Goal: Information Seeking & Learning: Check status

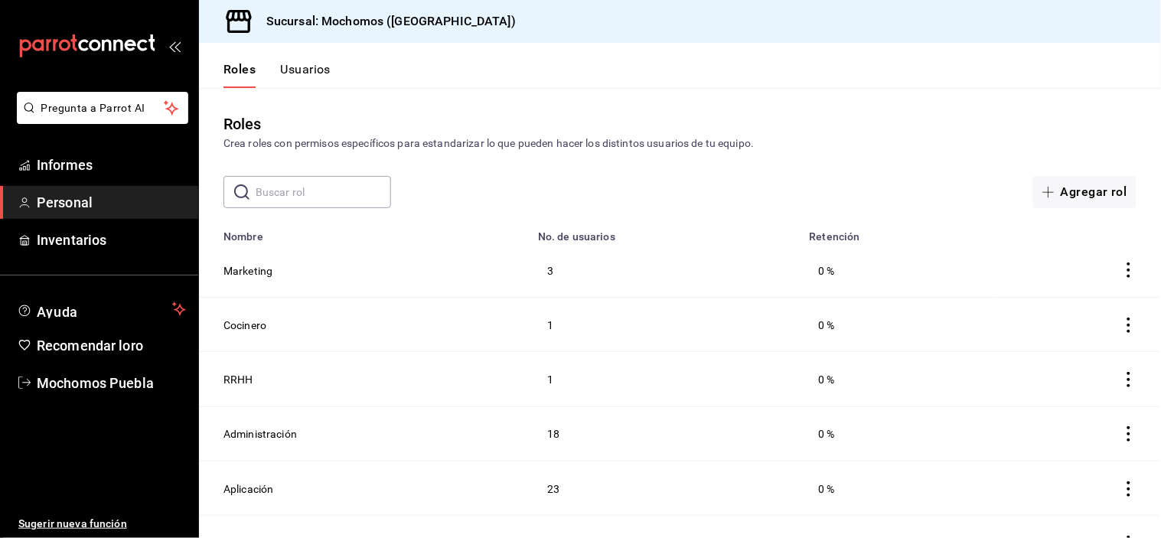
click at [495, 52] on header "Roles Usuarios" at bounding box center [680, 65] width 962 height 45
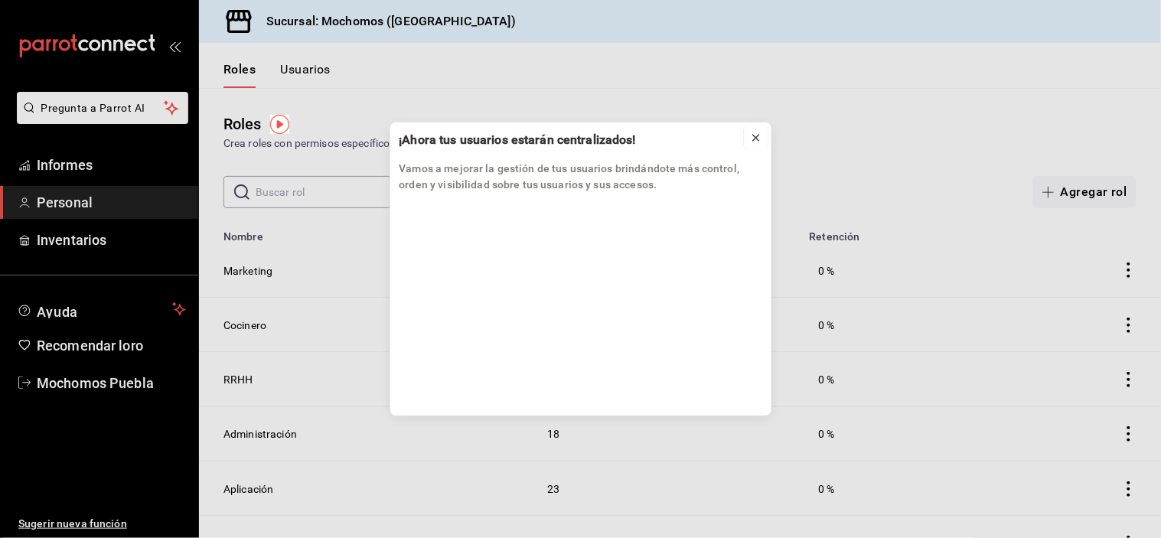
click at [754, 143] on icon at bounding box center [756, 138] width 12 height 12
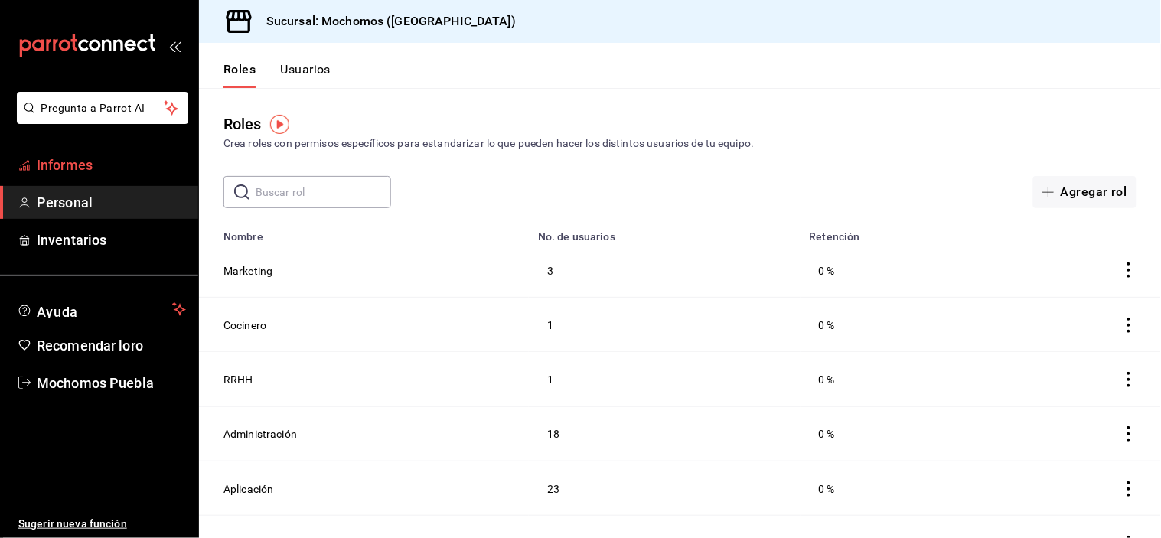
click at [93, 165] on span "Informes" at bounding box center [111, 165] width 149 height 21
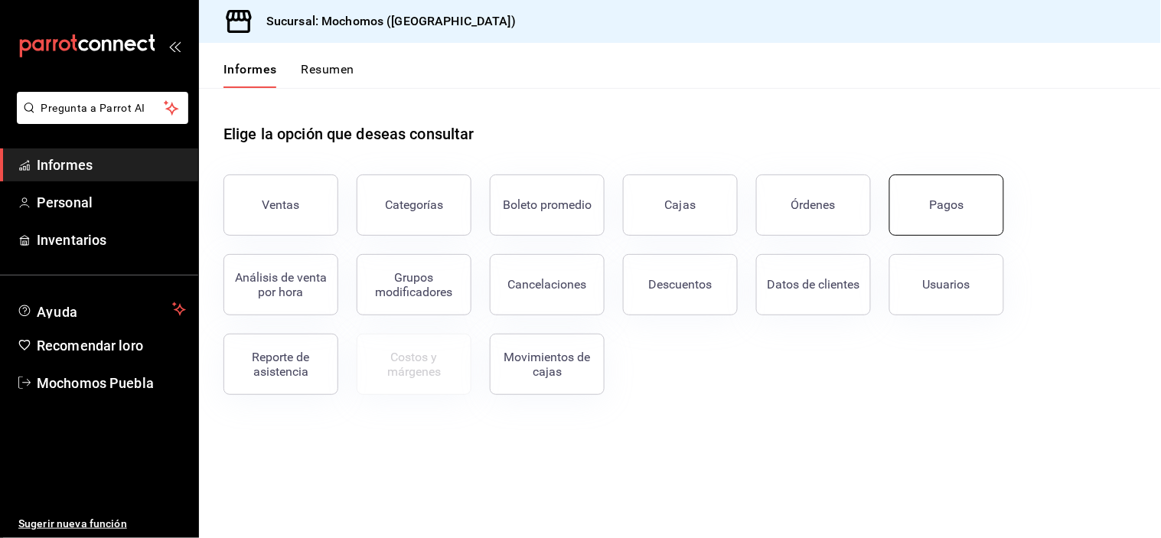
click at [1001, 195] on div "Pagos" at bounding box center [937, 196] width 133 height 80
click at [924, 207] on button "Pagos" at bounding box center [946, 205] width 115 height 61
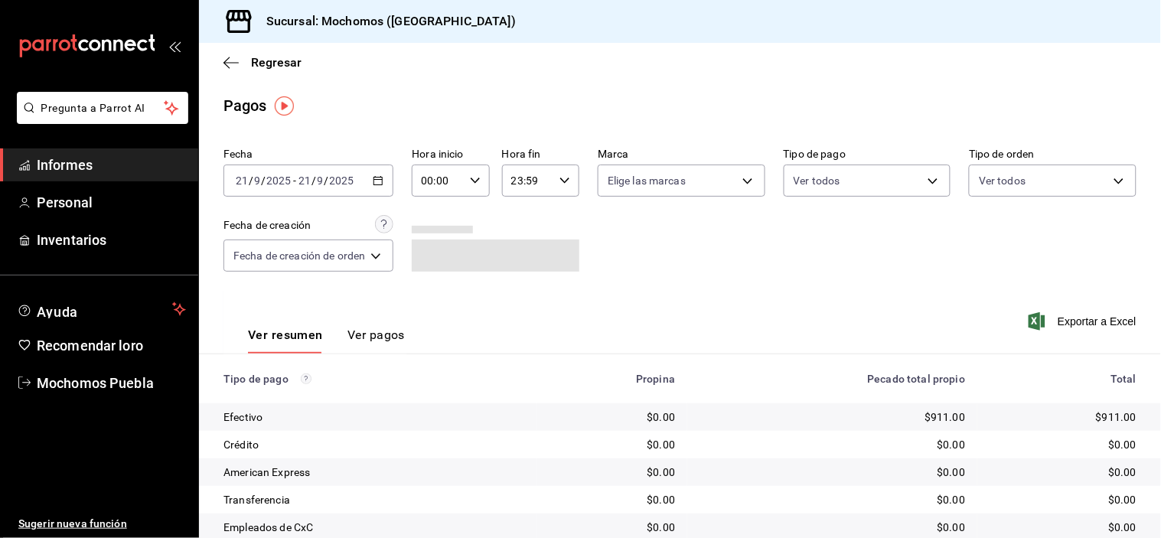
click at [393, 181] on div "[DATE] [DATE] - [DATE] [DATE]" at bounding box center [309, 181] width 170 height 32
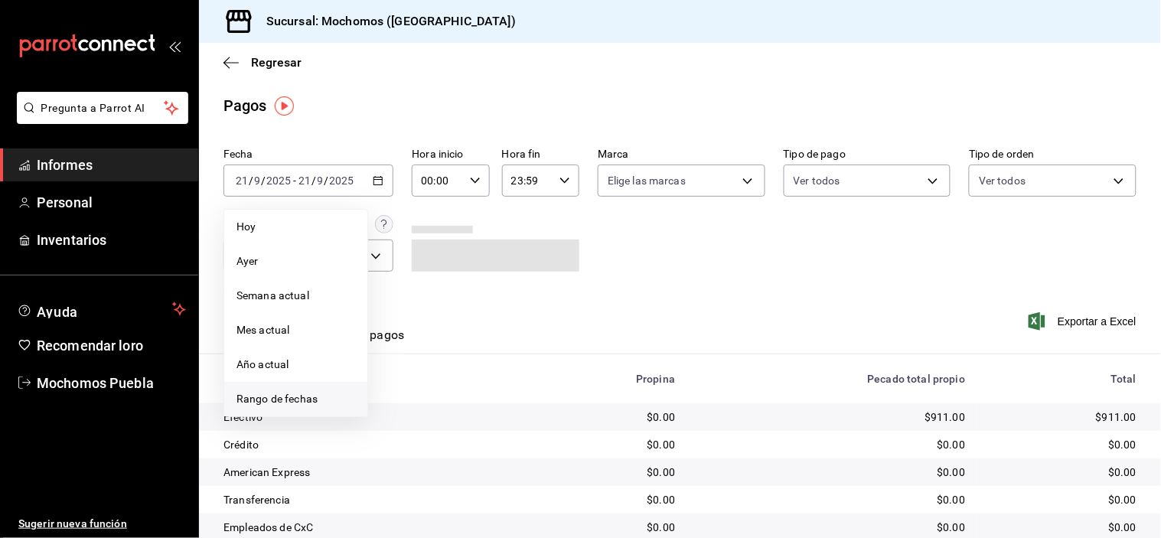
click at [301, 395] on font "Rango de fechas" at bounding box center [277, 399] width 81 height 12
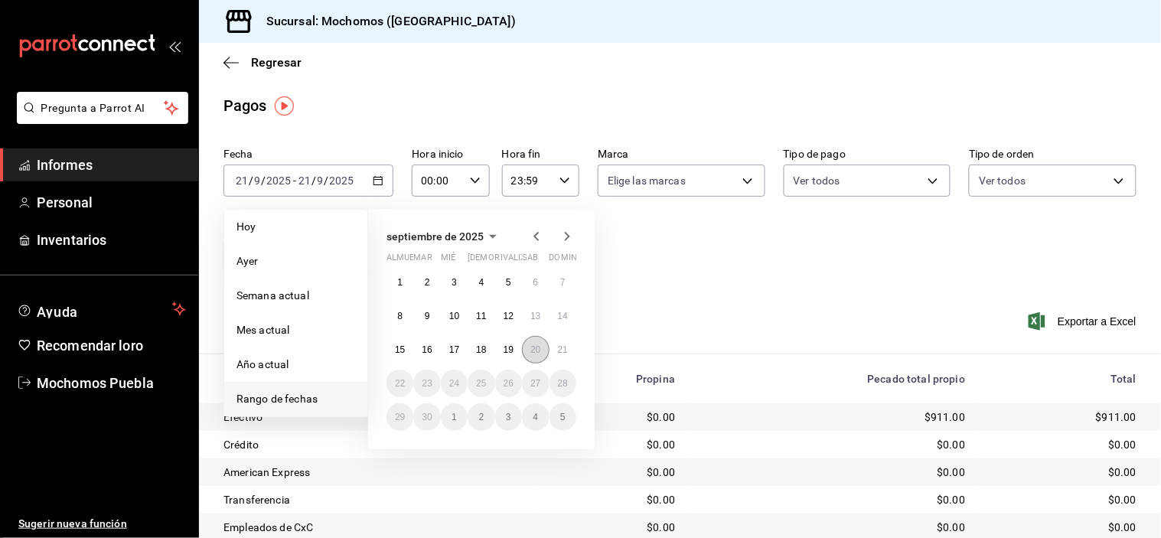
click at [528, 349] on button "20" at bounding box center [535, 350] width 27 height 28
click at [560, 348] on font "21" at bounding box center [563, 349] width 10 height 11
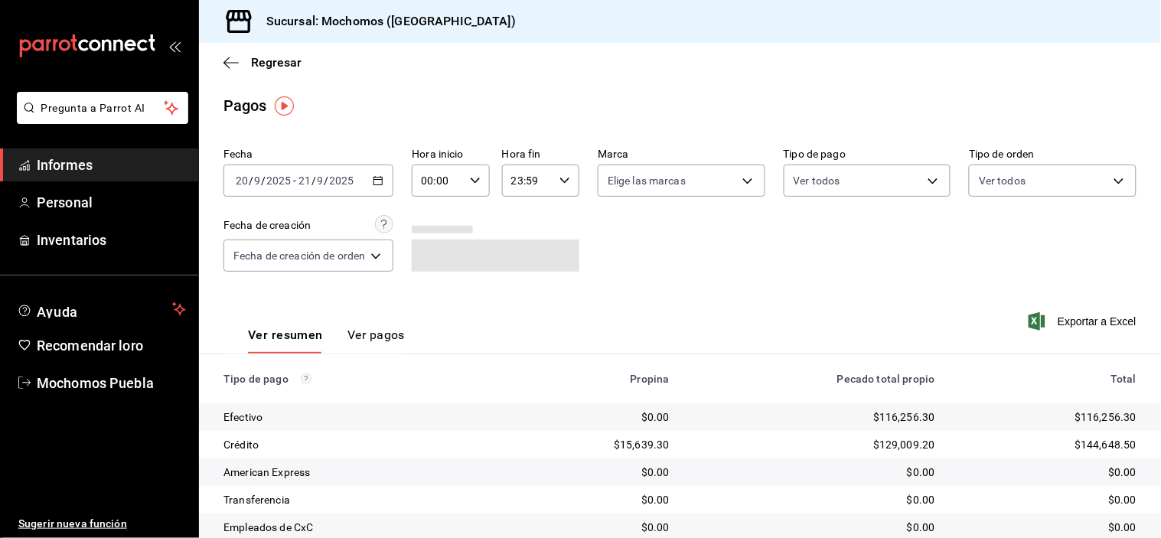
click at [478, 178] on icon "button" at bounding box center [475, 180] width 11 height 11
click at [430, 246] on button "08" at bounding box center [433, 259] width 32 height 31
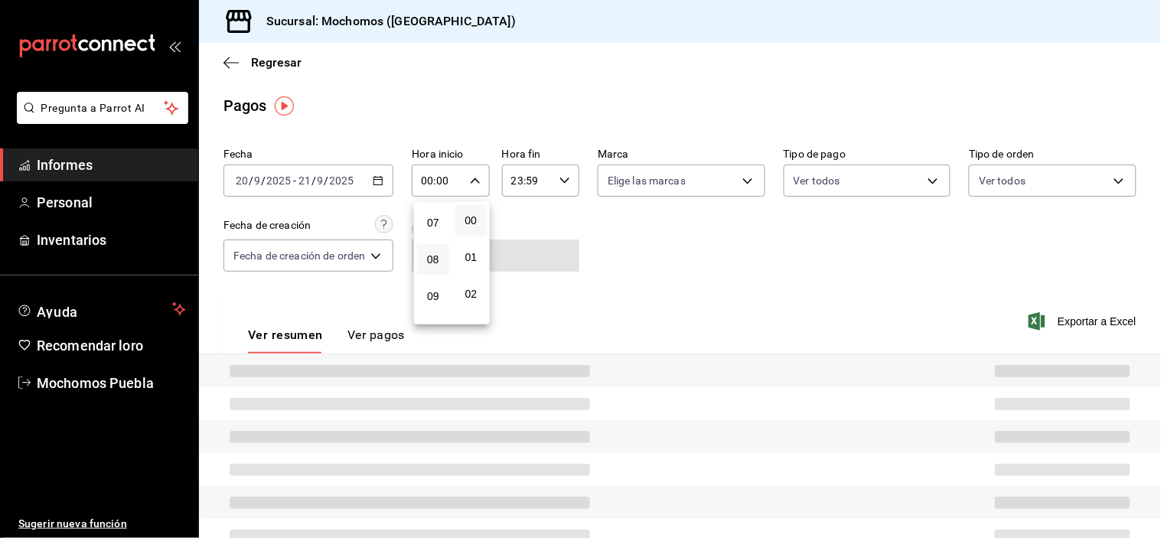
type input "08:00"
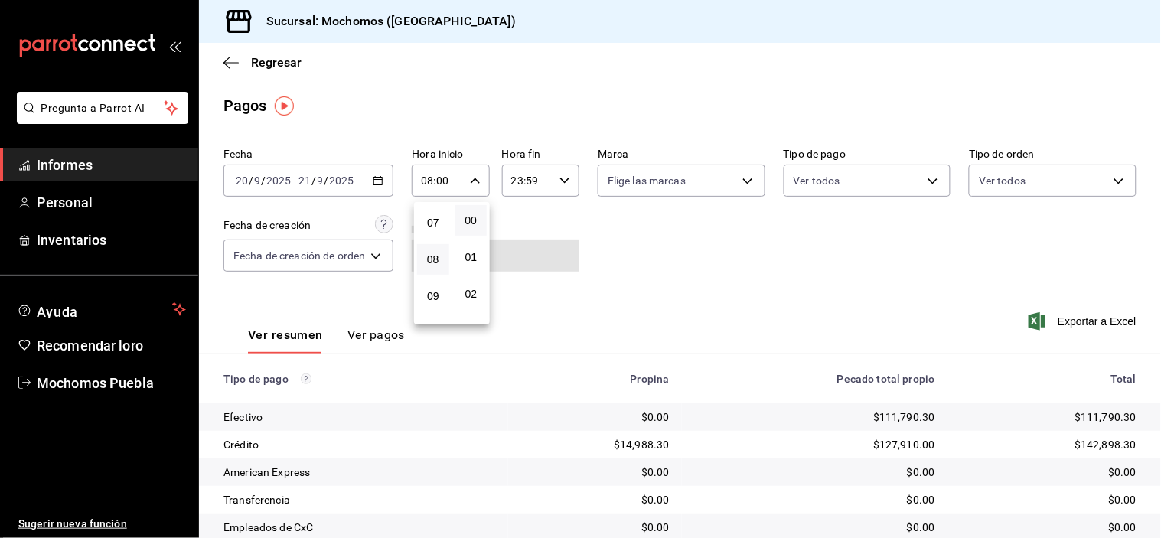
click at [932, 262] on div at bounding box center [580, 269] width 1161 height 538
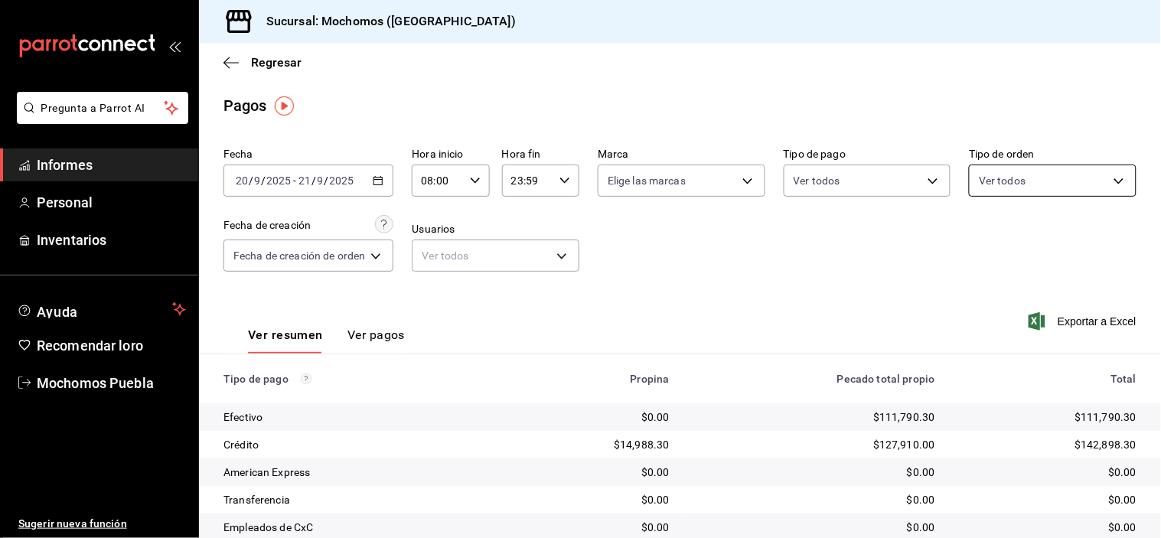
click at [1043, 178] on body "Pregunta a Parrot AI Informes Personal Inventarios Ayuda Recomendar loro Mochom…" at bounding box center [580, 269] width 1161 height 538
click at [981, 240] on input "checkbox" at bounding box center [978, 241] width 14 height 14
checkbox input "true"
type input "c7bc0ce2-274d-49fd-89f5-4bcf8044acf9,c9e91c43-775f-4cd6-ac16-cfdc9e5fd636,e77b1…"
checkbox input "true"
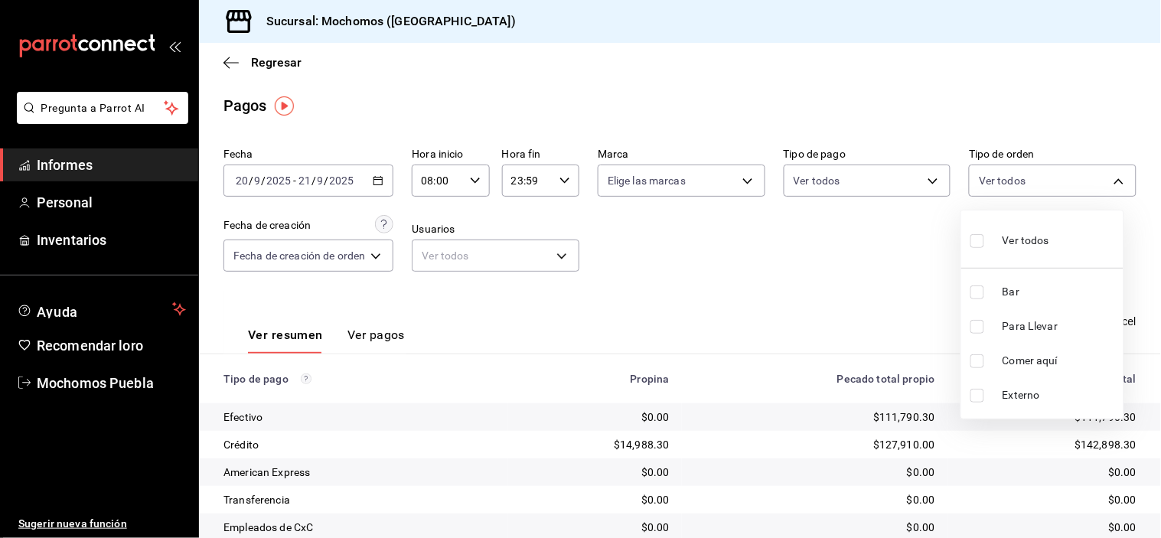
checkbox input "true"
drag, startPoint x: 981, startPoint y: 320, endPoint x: 980, endPoint y: 332, distance: 12.3
click at [980, 323] on input "checkbox" at bounding box center [978, 327] width 14 height 14
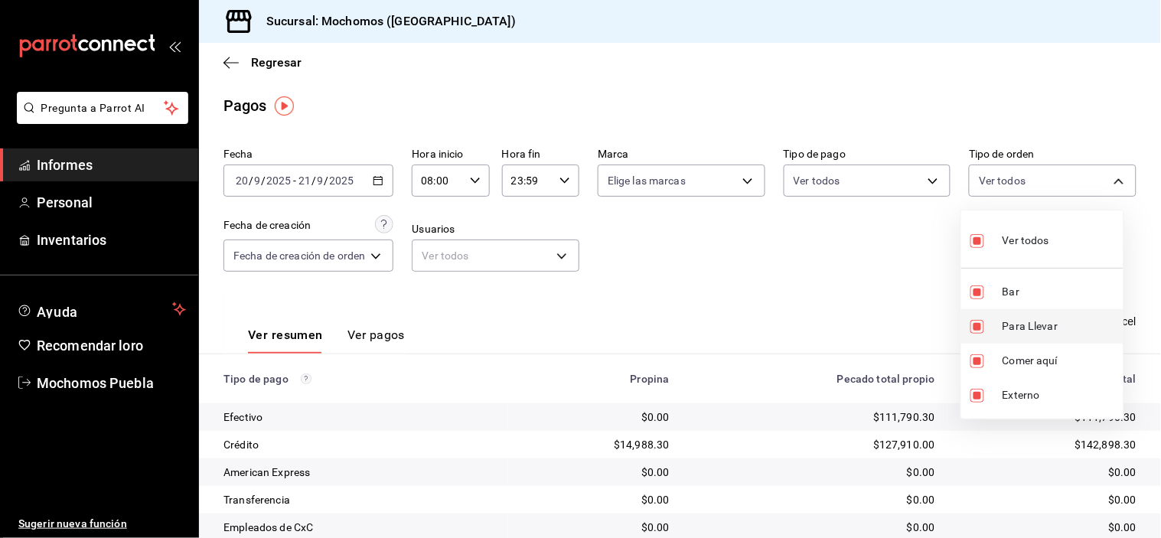
checkbox input "false"
type input "c7bc0ce2-274d-49fd-89f5-4bcf8044acf9,e77b1244-dd56-4ae6-90a6-fad4c81c99f8,EXTER…"
checkbox input "false"
click at [973, 361] on input "checkbox" at bounding box center [978, 361] width 14 height 14
checkbox input "false"
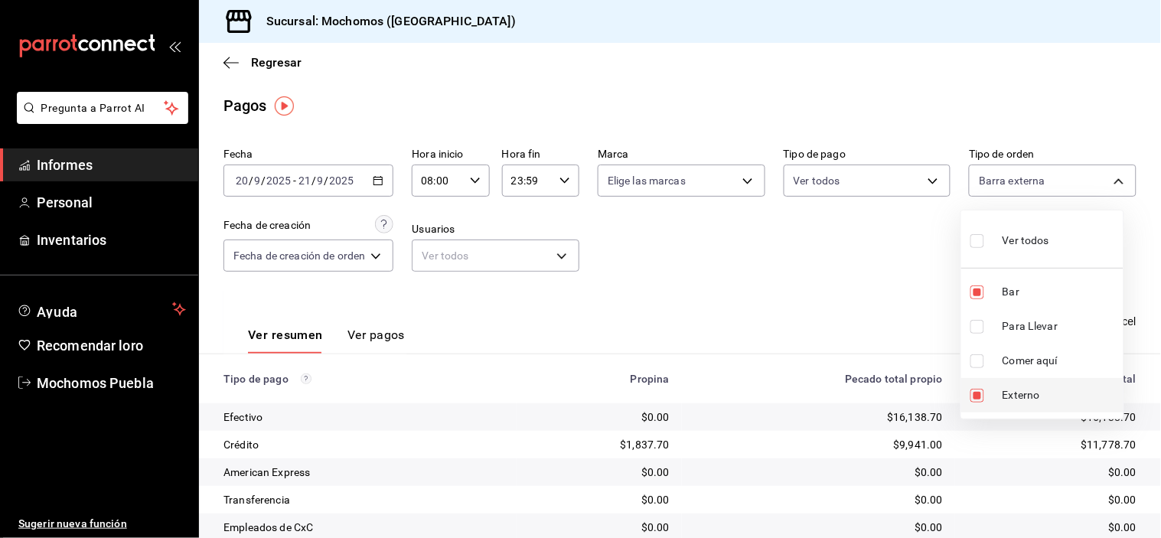
click at [975, 383] on li "Externo" at bounding box center [1042, 395] width 162 height 34
type input "c7bc0ce2-274d-49fd-89f5-4bcf8044acf9"
checkbox input "false"
click at [802, 264] on div at bounding box center [580, 269] width 1161 height 538
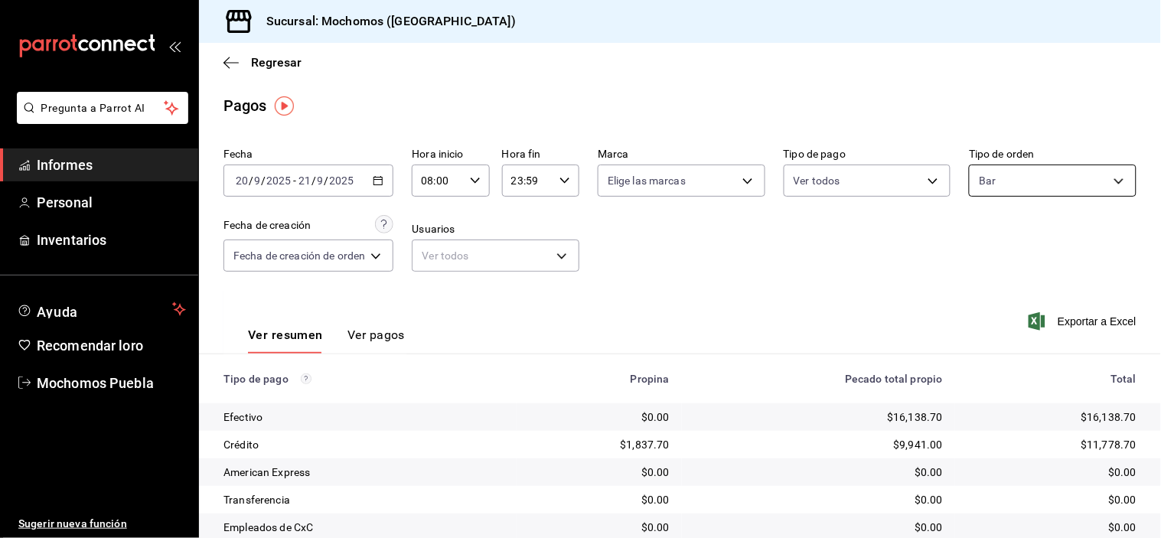
click at [1000, 180] on body "Pregunta a Parrot AI Informes Personal Inventarios Ayuda Recomendar loro Mochom…" at bounding box center [580, 269] width 1161 height 538
click at [981, 234] on input "checkbox" at bounding box center [978, 241] width 14 height 14
checkbox input "true"
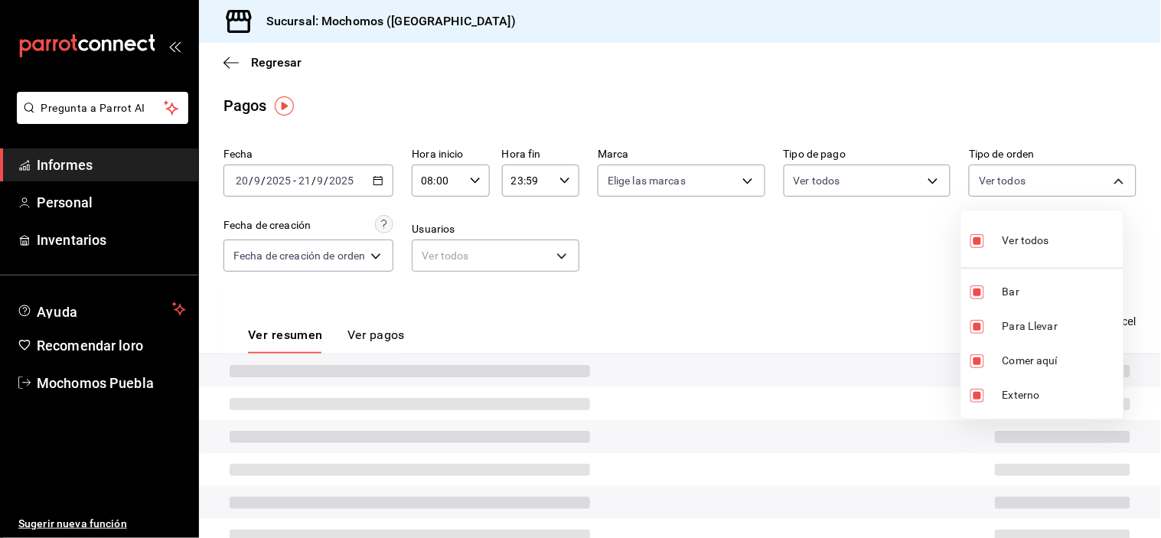
type input "c7bc0ce2-274d-49fd-89f5-4bcf8044acf9,c9e91c43-775f-4cd6-ac16-cfdc9e5fd636,e77b1…"
checkbox input "true"
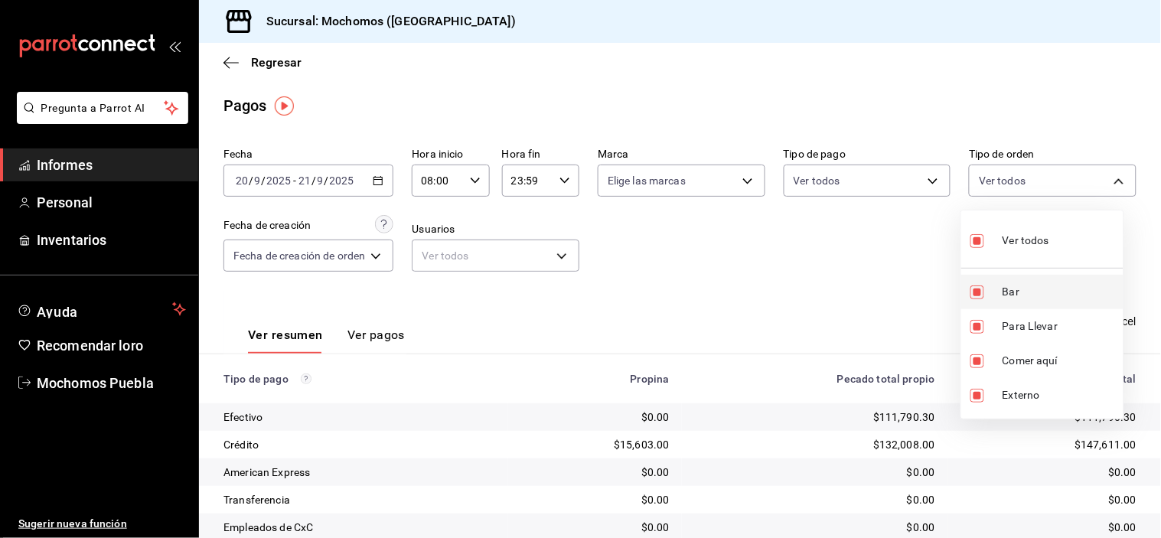
click at [968, 280] on li "Bar" at bounding box center [1042, 292] width 162 height 34
type input "c9e91c43-775f-4cd6-ac16-cfdc9e5fd636,e77b1244-dd56-4ae6-90a6-fad4c81c99f8,EXTER…"
checkbox input "false"
click at [914, 272] on div at bounding box center [580, 269] width 1161 height 538
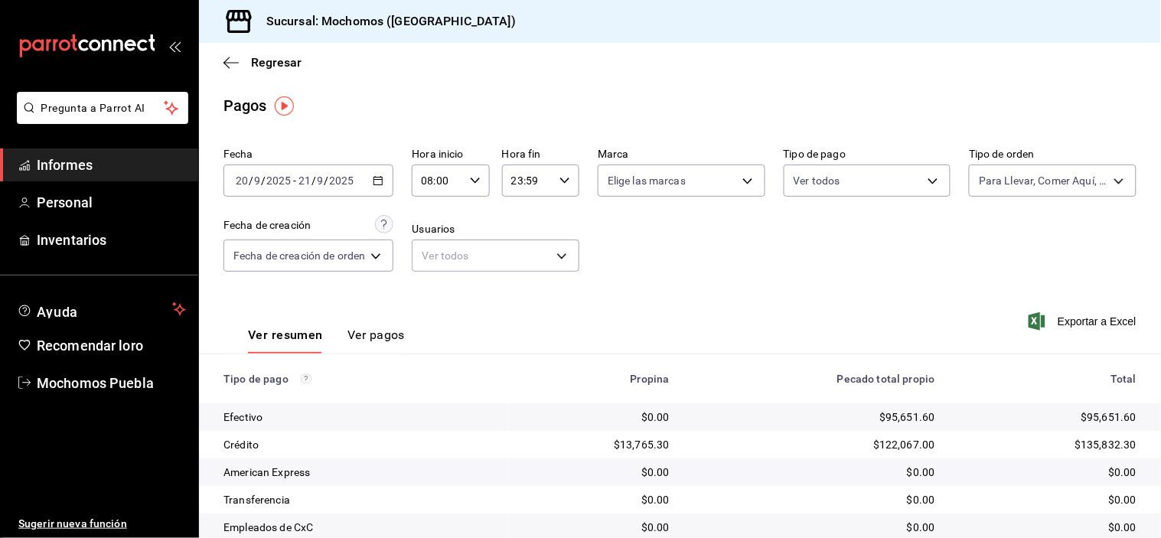
click at [480, 180] on icon "button" at bounding box center [475, 180] width 11 height 11
click at [430, 280] on font "05" at bounding box center [433, 284] width 12 height 12
type input "05:00"
click at [860, 280] on div at bounding box center [580, 269] width 1161 height 538
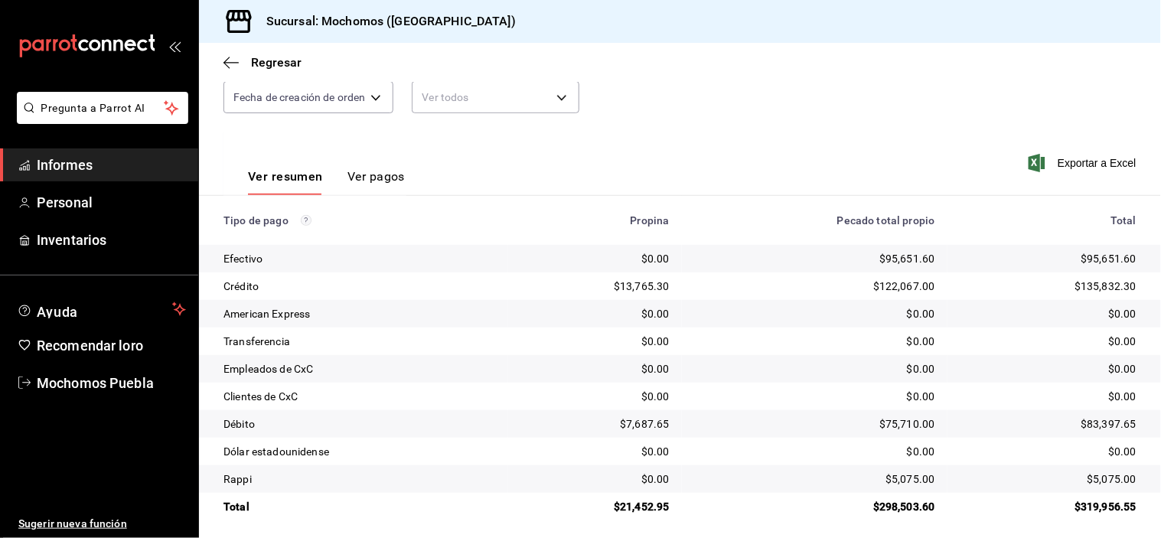
scroll to position [165, 0]
